Goal: Information Seeking & Learning: Learn about a topic

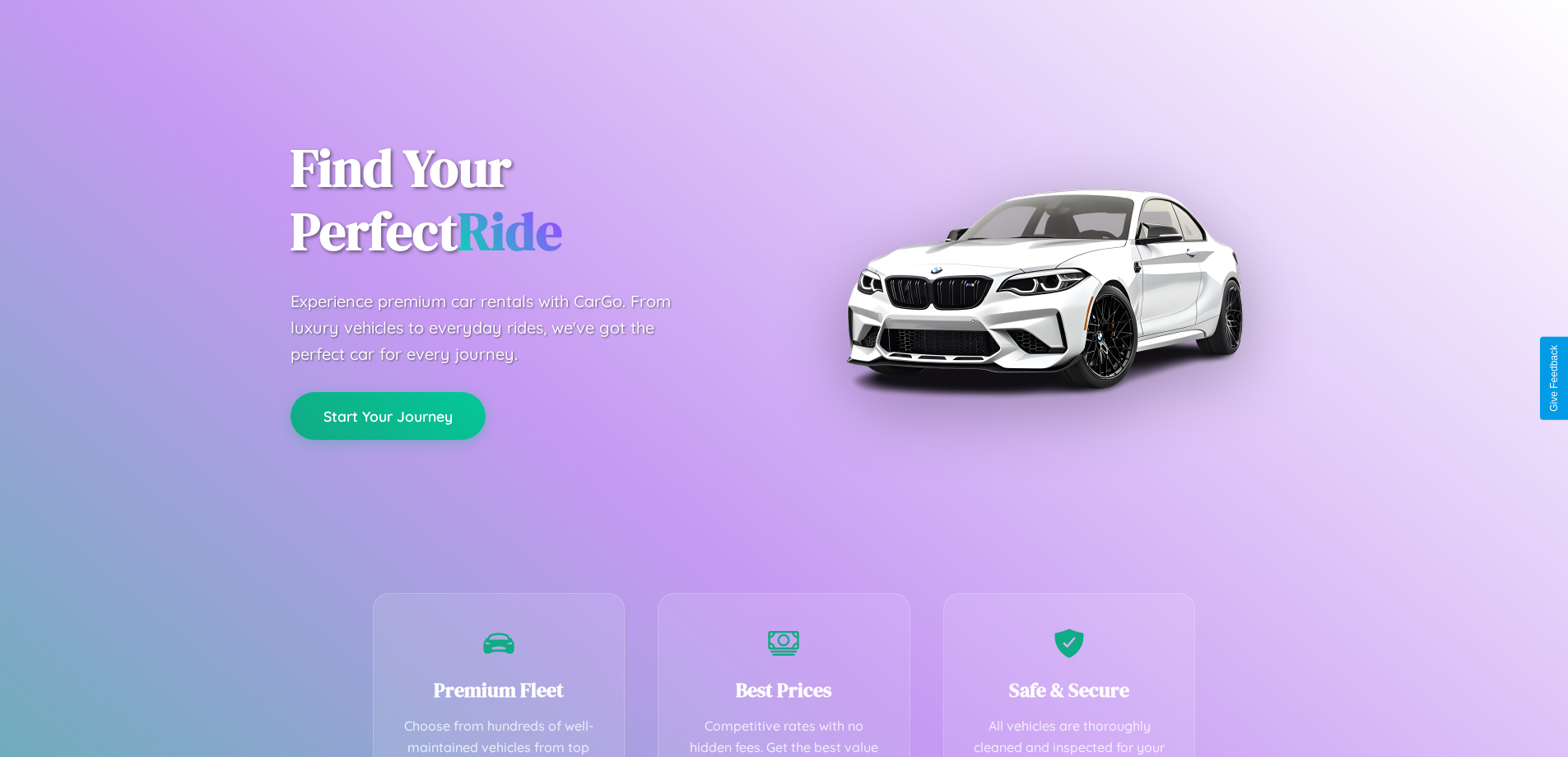
scroll to position [480, 0]
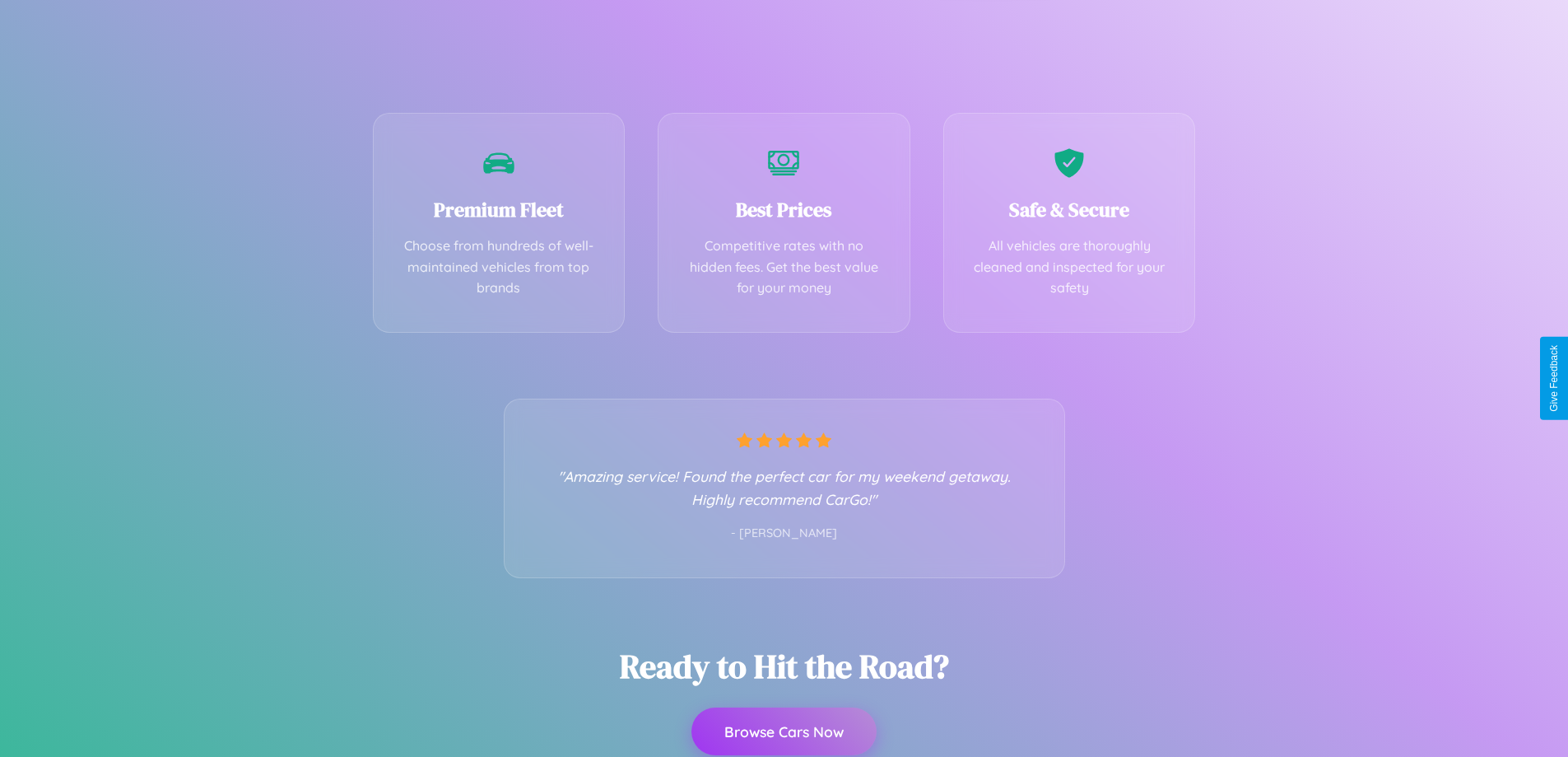
click at [783, 732] on button "Browse Cars Now" at bounding box center [784, 731] width 185 height 48
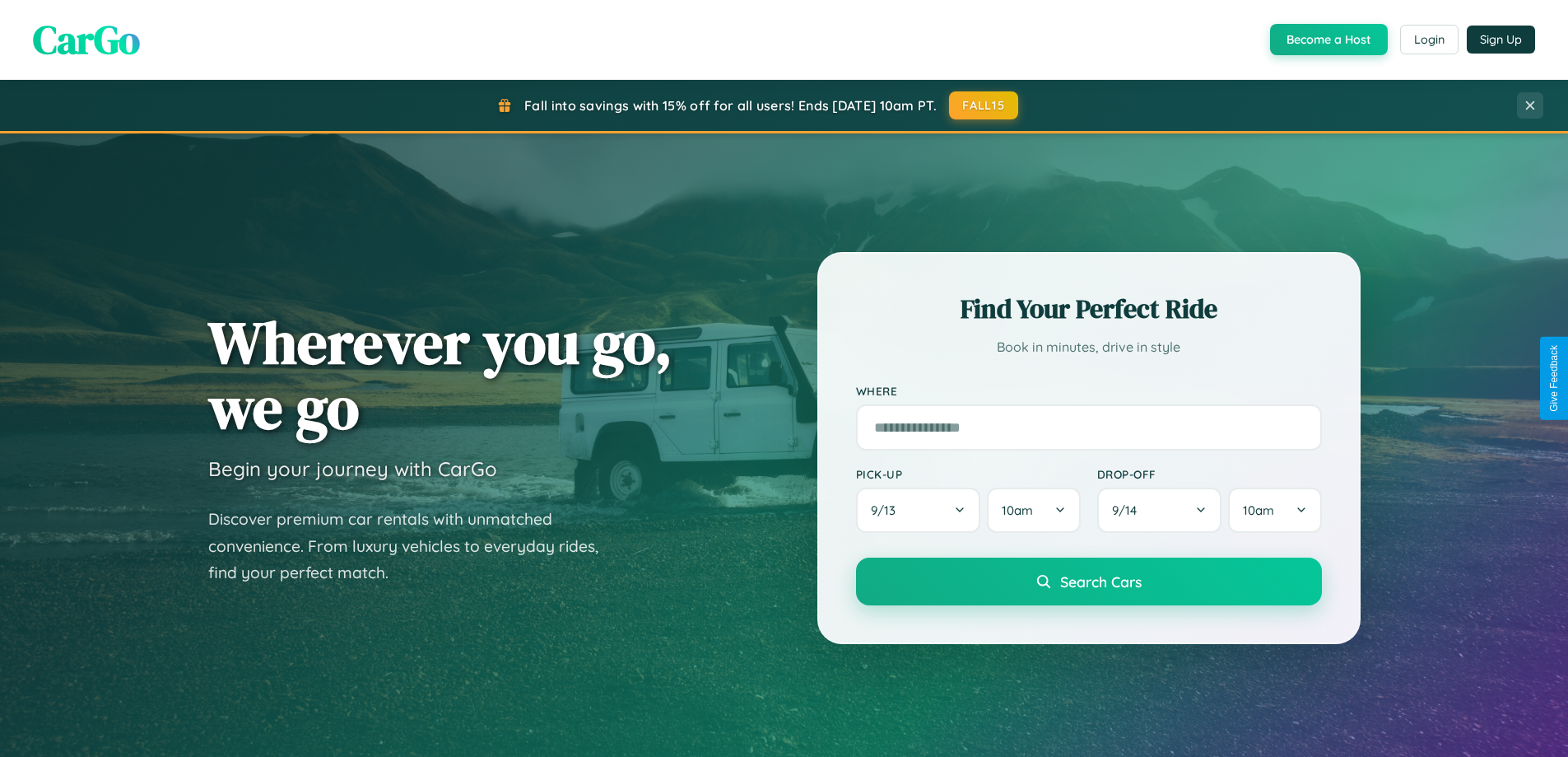
scroll to position [3168, 0]
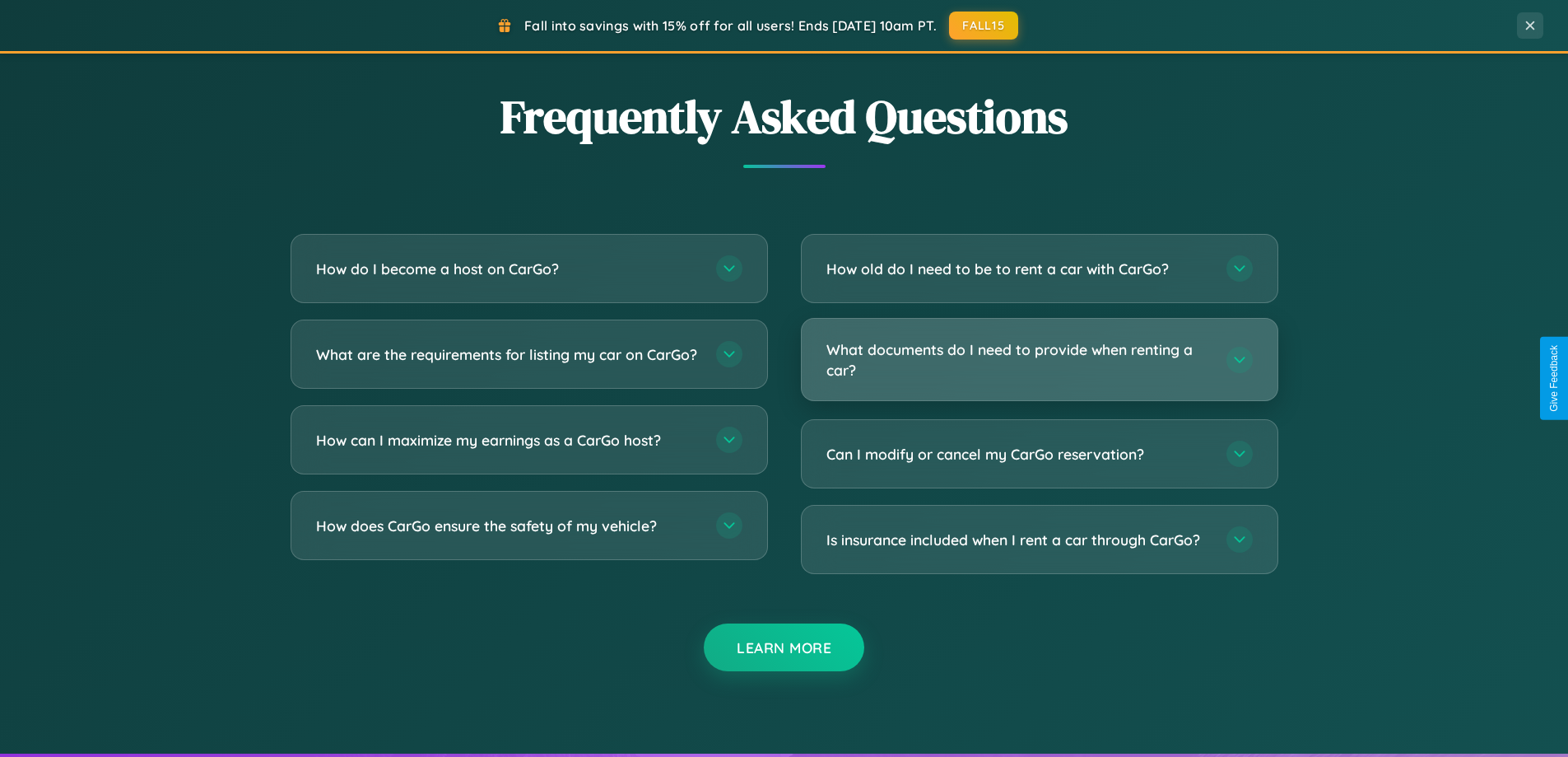
click at [1038, 359] on h3 "What documents do I need to provide when renting a car?" at bounding box center [1018, 359] width 384 height 40
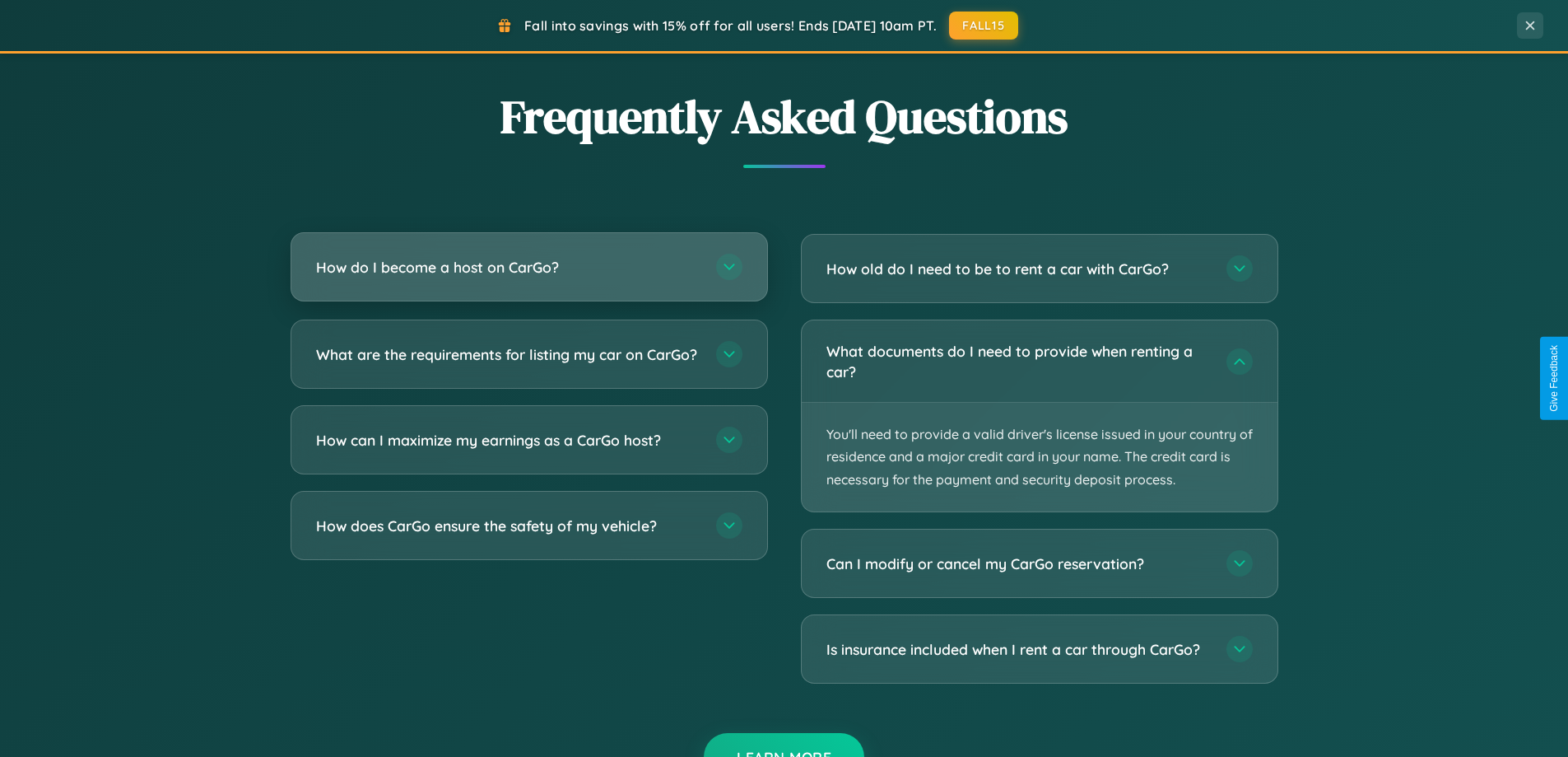
click at [528, 268] on h3 "How do I become a host on CarGo?" at bounding box center [508, 267] width 384 height 20
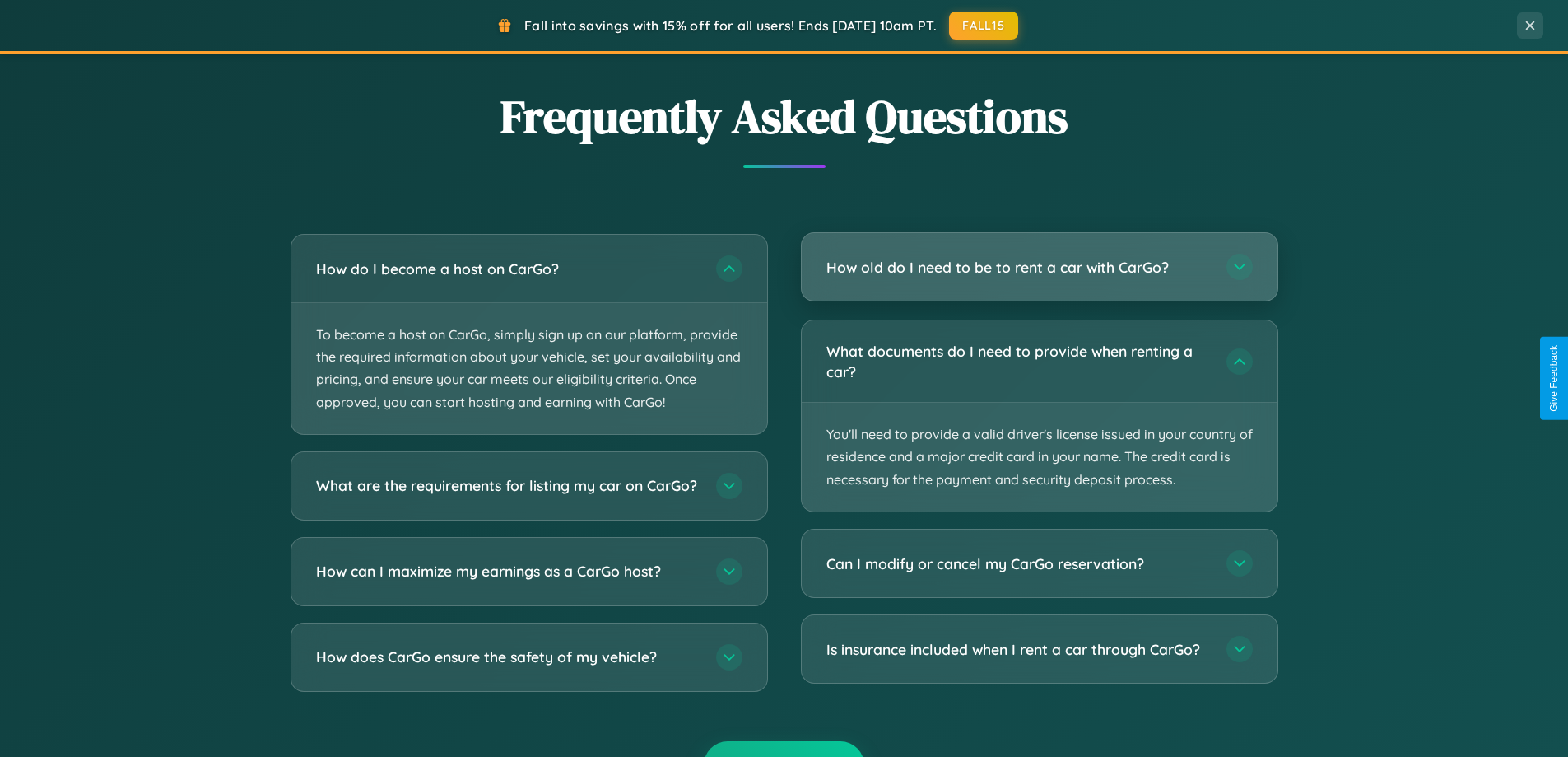
click at [1038, 268] on h3 "How old do I need to be to rent a car with CarGo?" at bounding box center [1018, 267] width 384 height 20
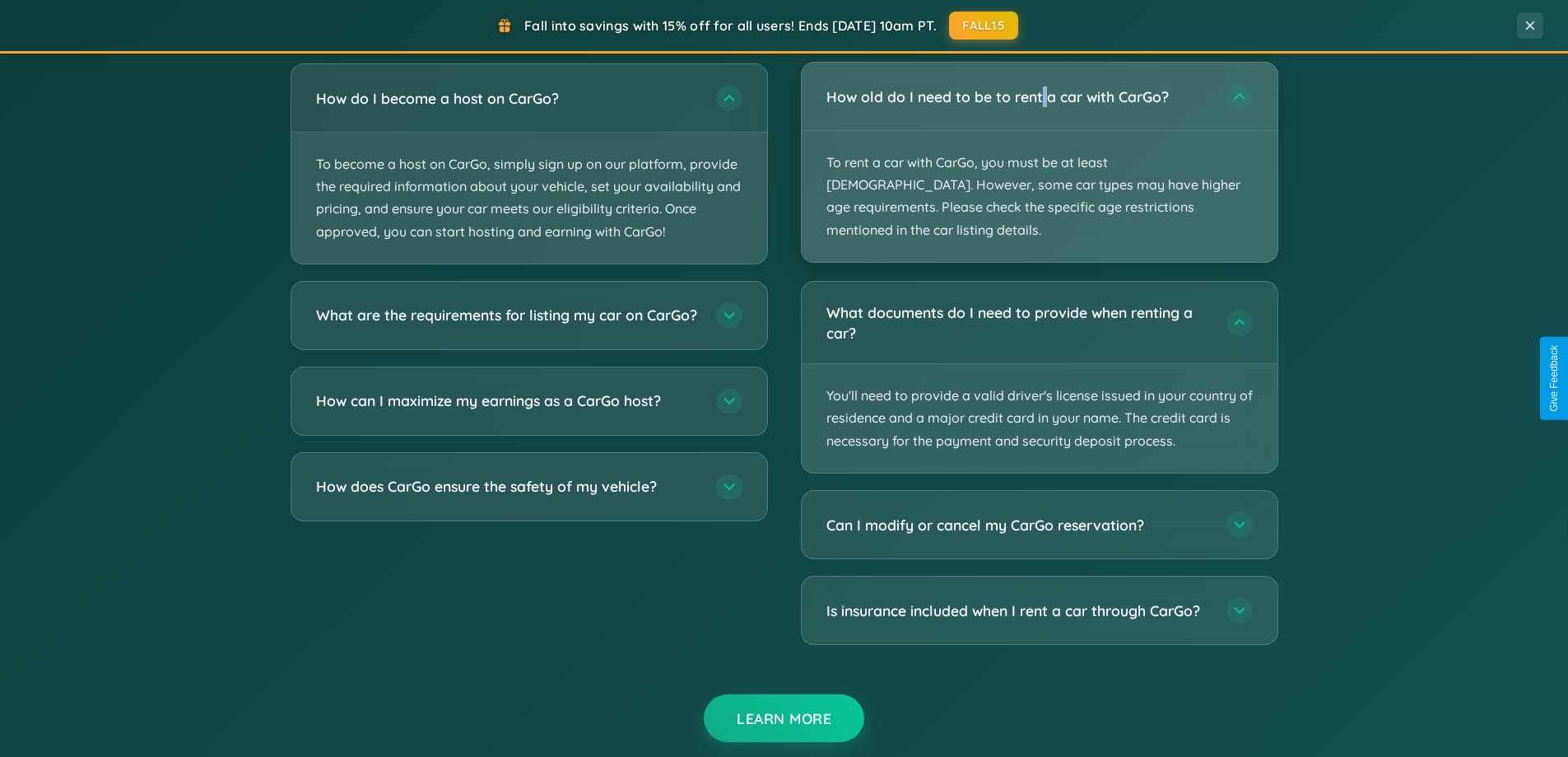
scroll to position [2907, 0]
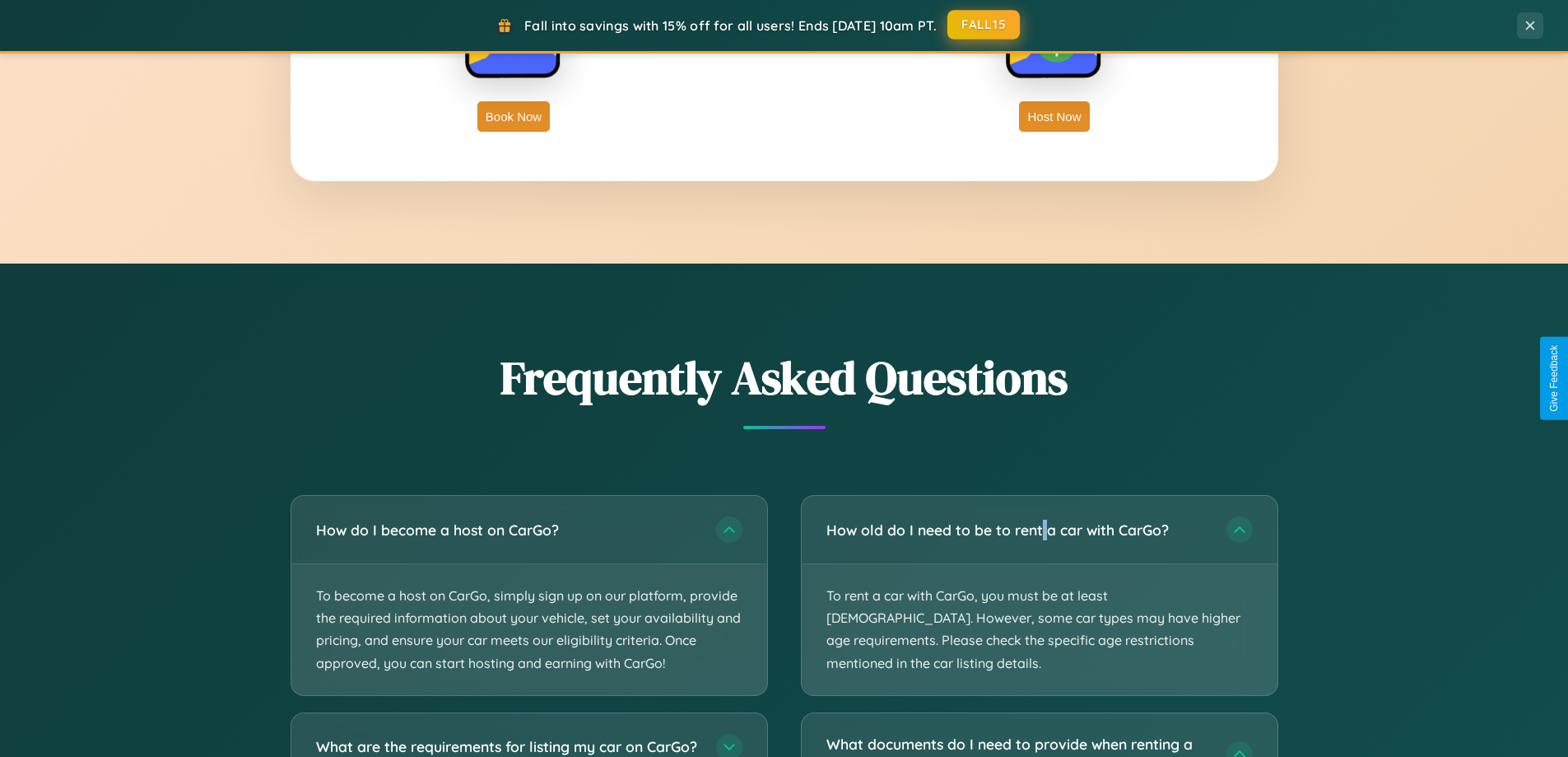
click at [985, 26] on button "FALL15" at bounding box center [984, 25] width 72 height 30
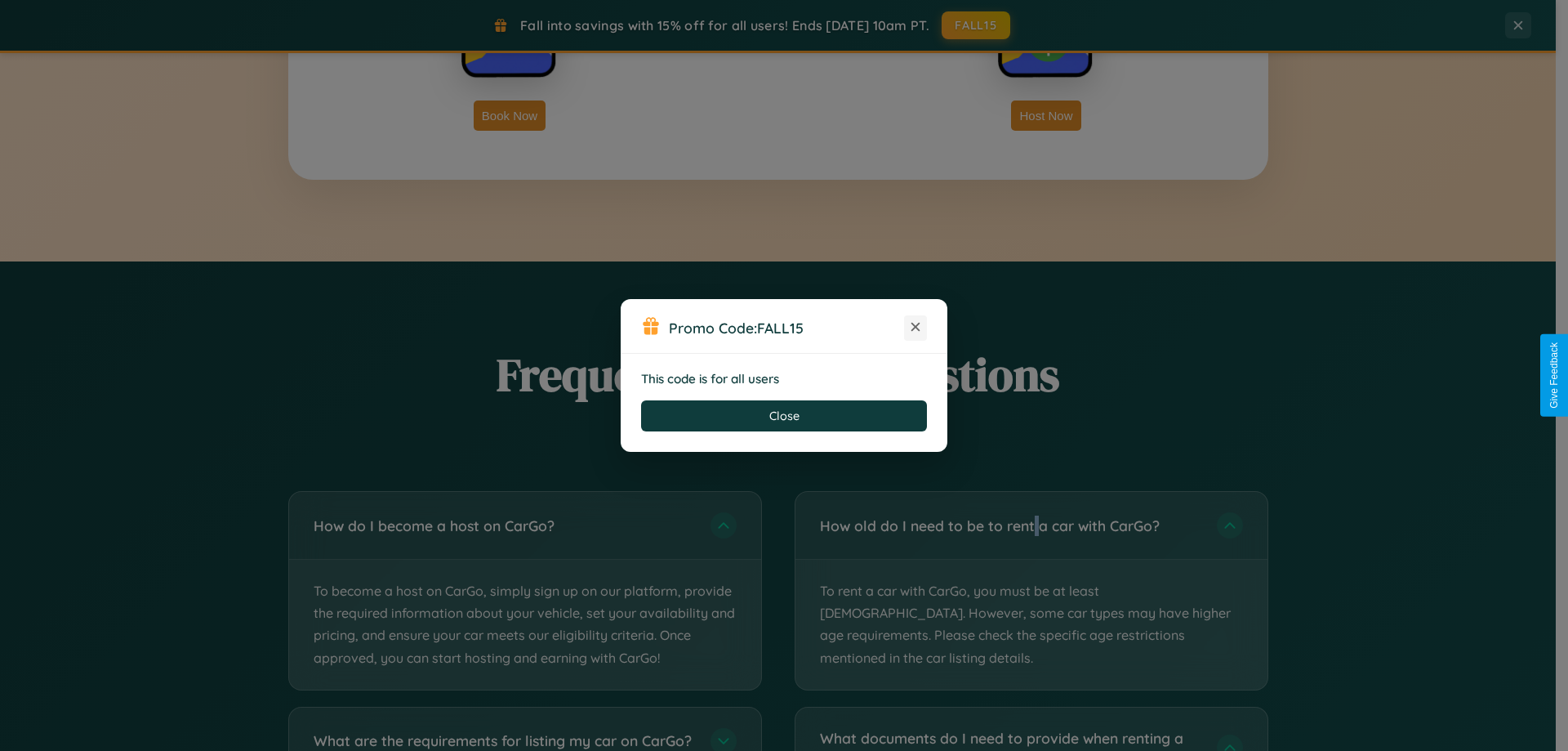
click at [915, 327] on icon at bounding box center [915, 327] width 17 height 17
